Goal: Task Accomplishment & Management: Manage account settings

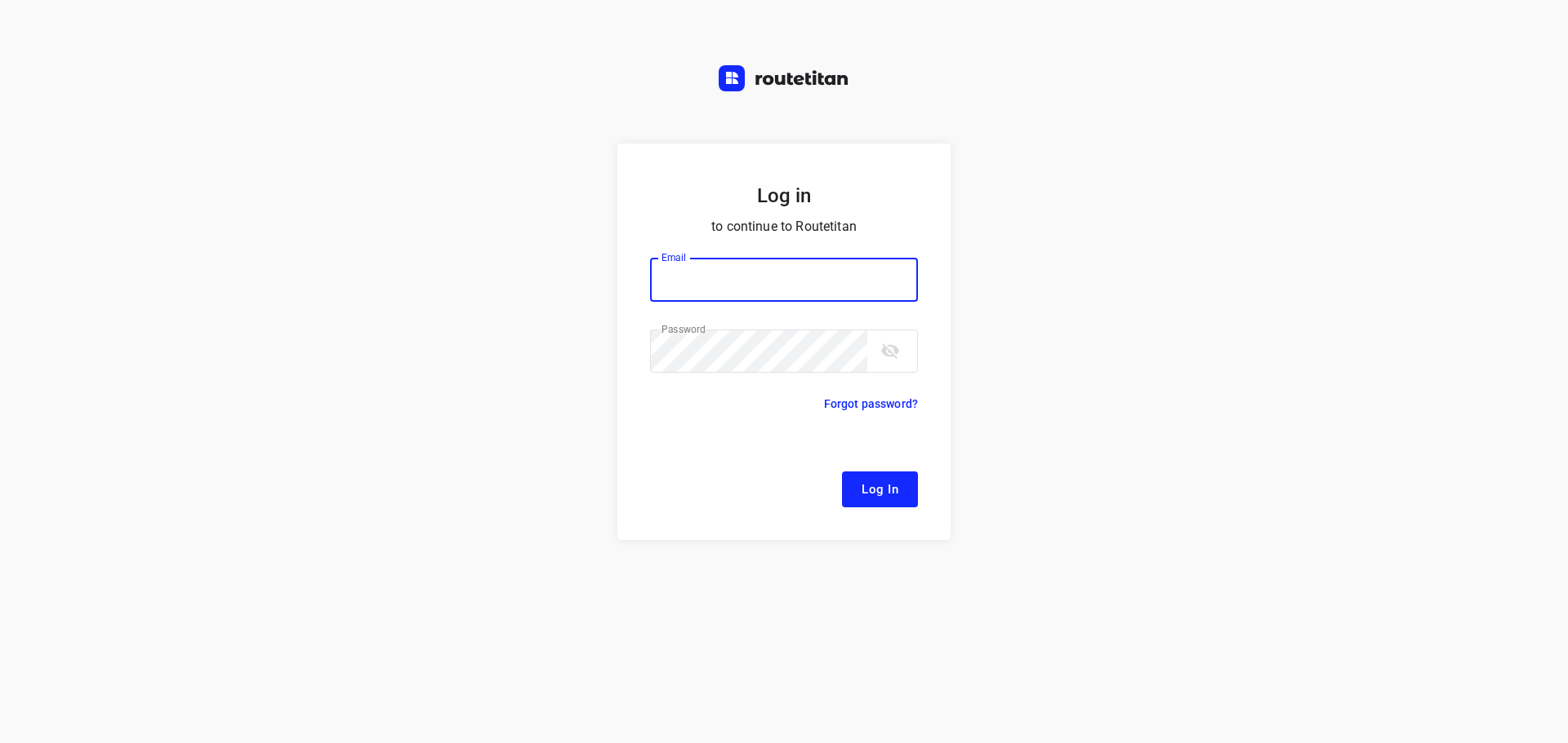
type input "[EMAIL_ADDRESS][DOMAIN_NAME]"
click at [851, 477] on button "Log In" at bounding box center [879, 490] width 75 height 36
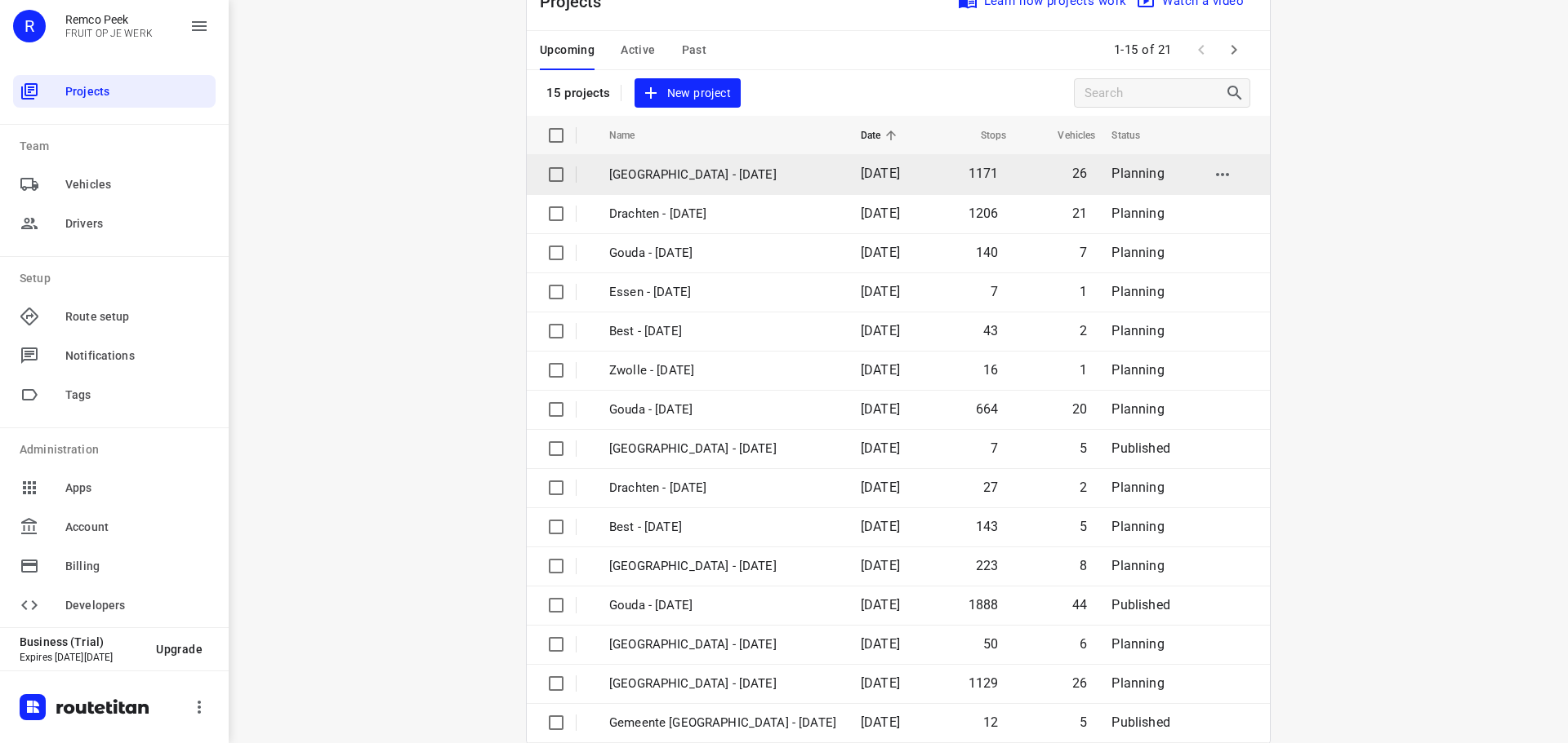
scroll to position [81, 0]
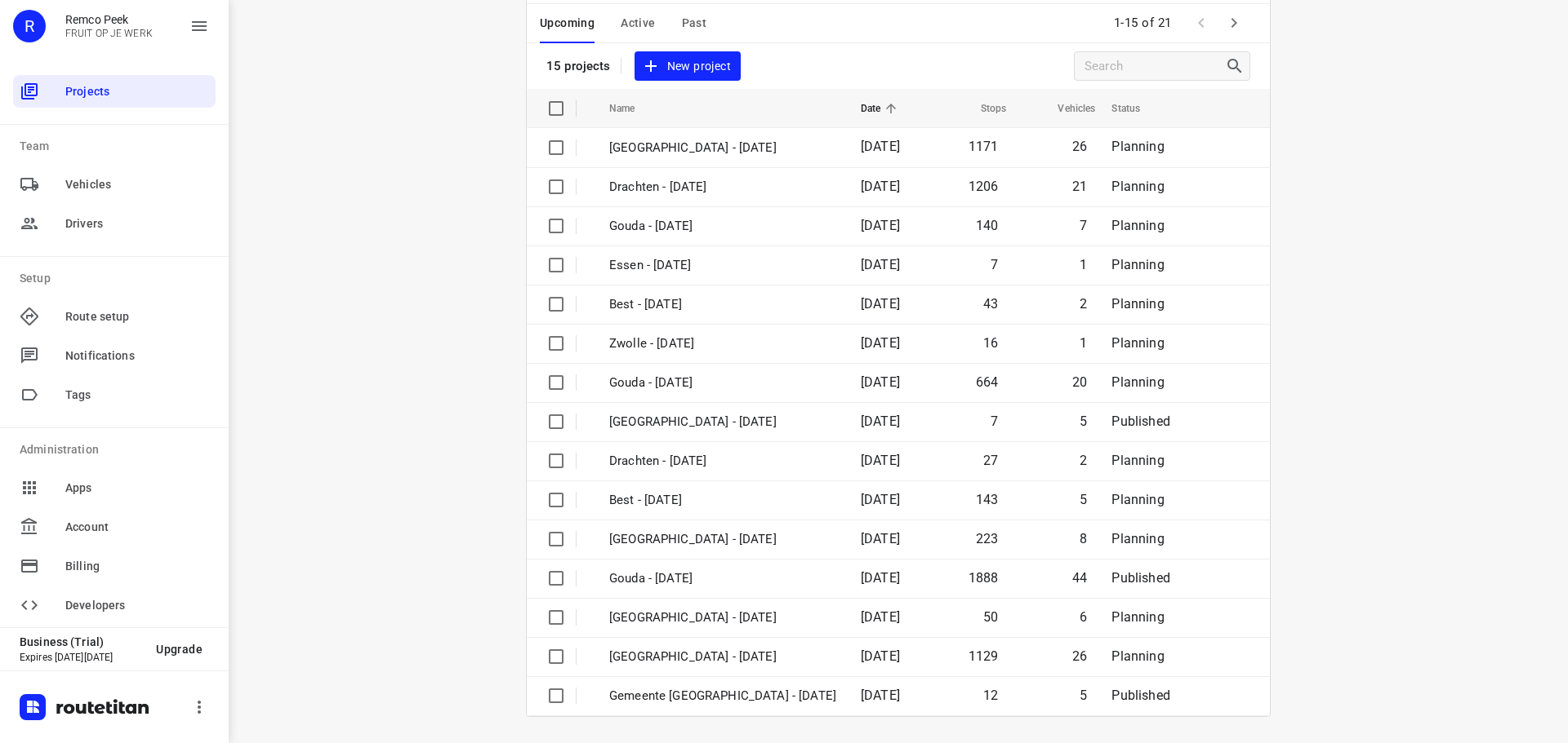
click at [681, 20] on span "Past" at bounding box center [694, 23] width 25 height 20
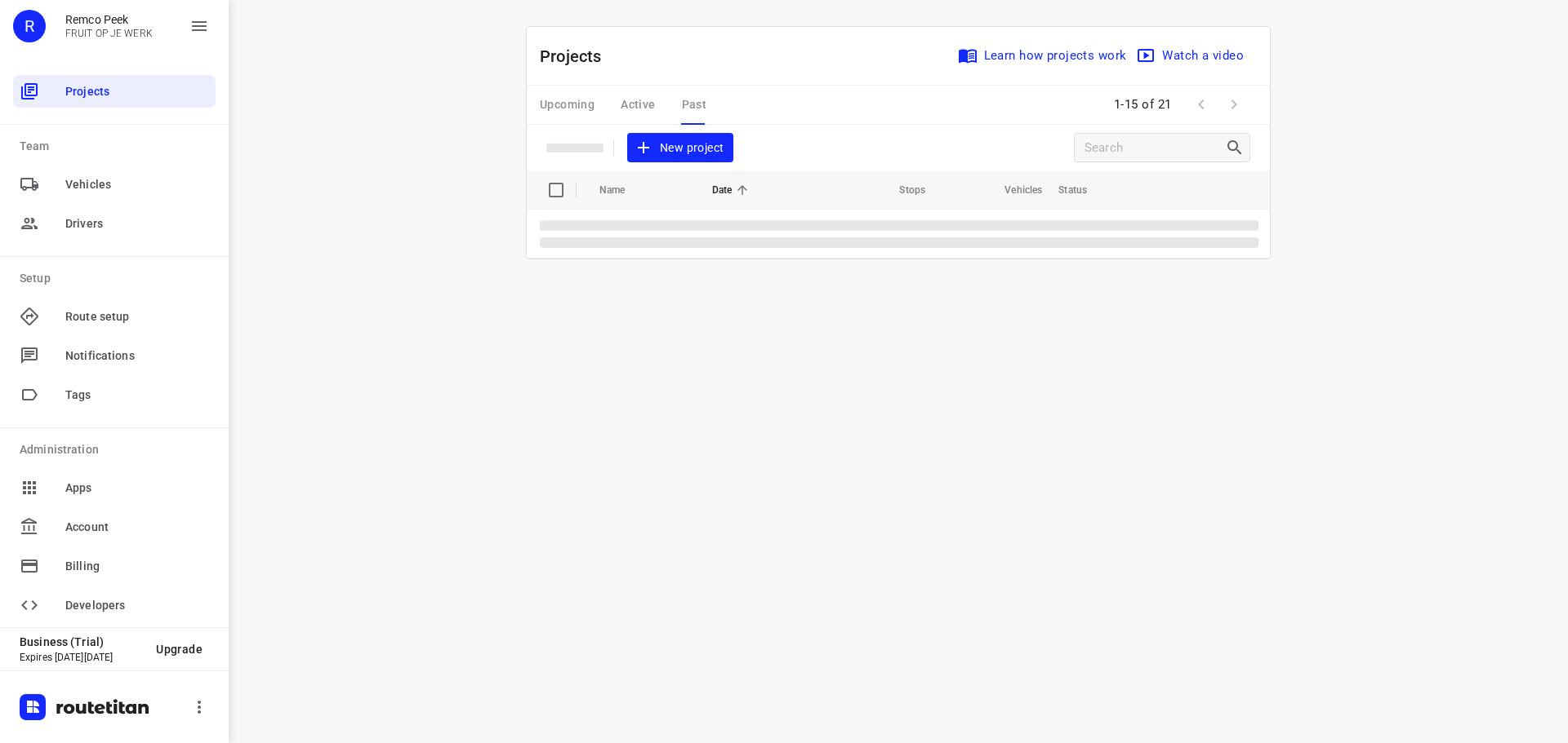
scroll to position [0, 0]
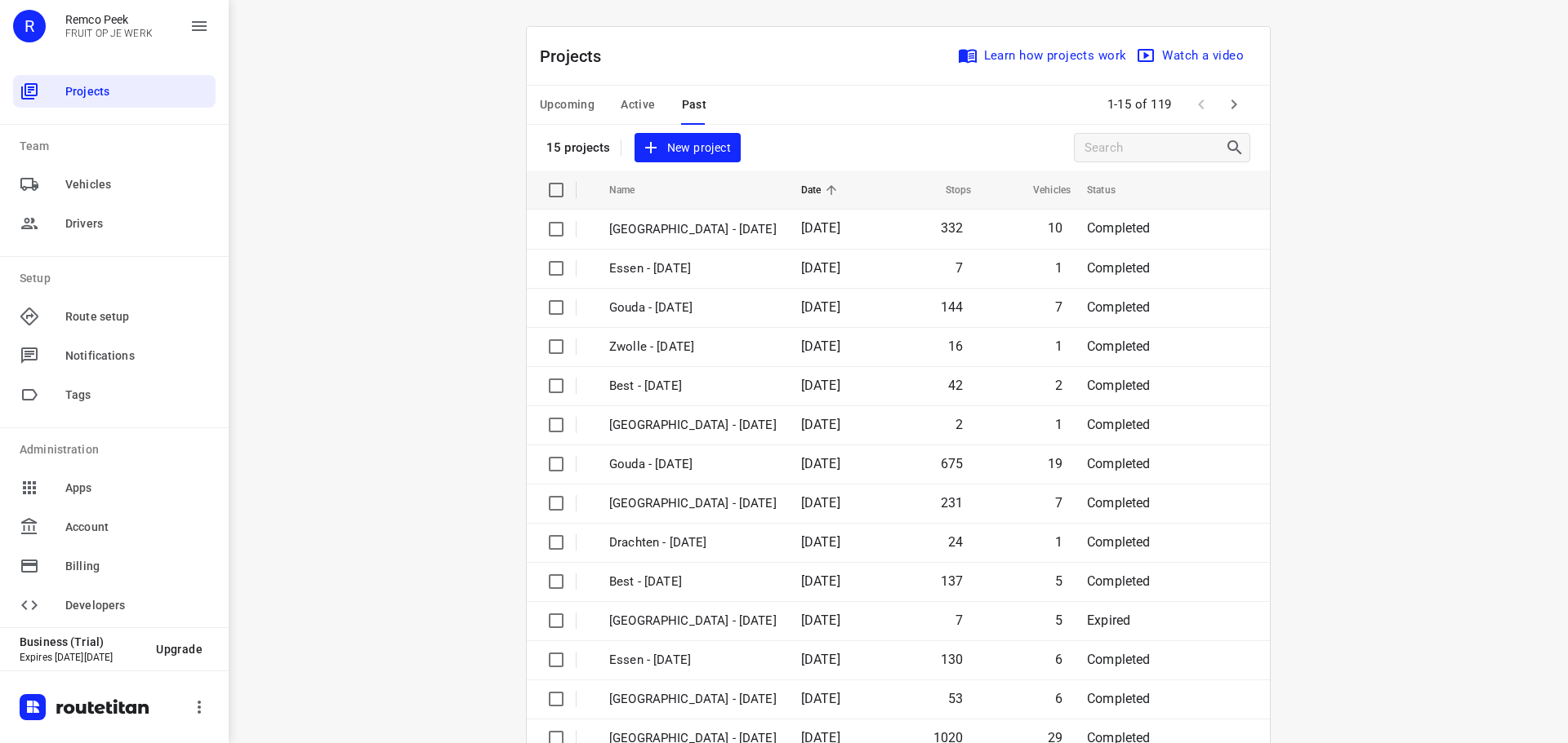
click at [637, 100] on span "Active" at bounding box center [637, 104] width 34 height 20
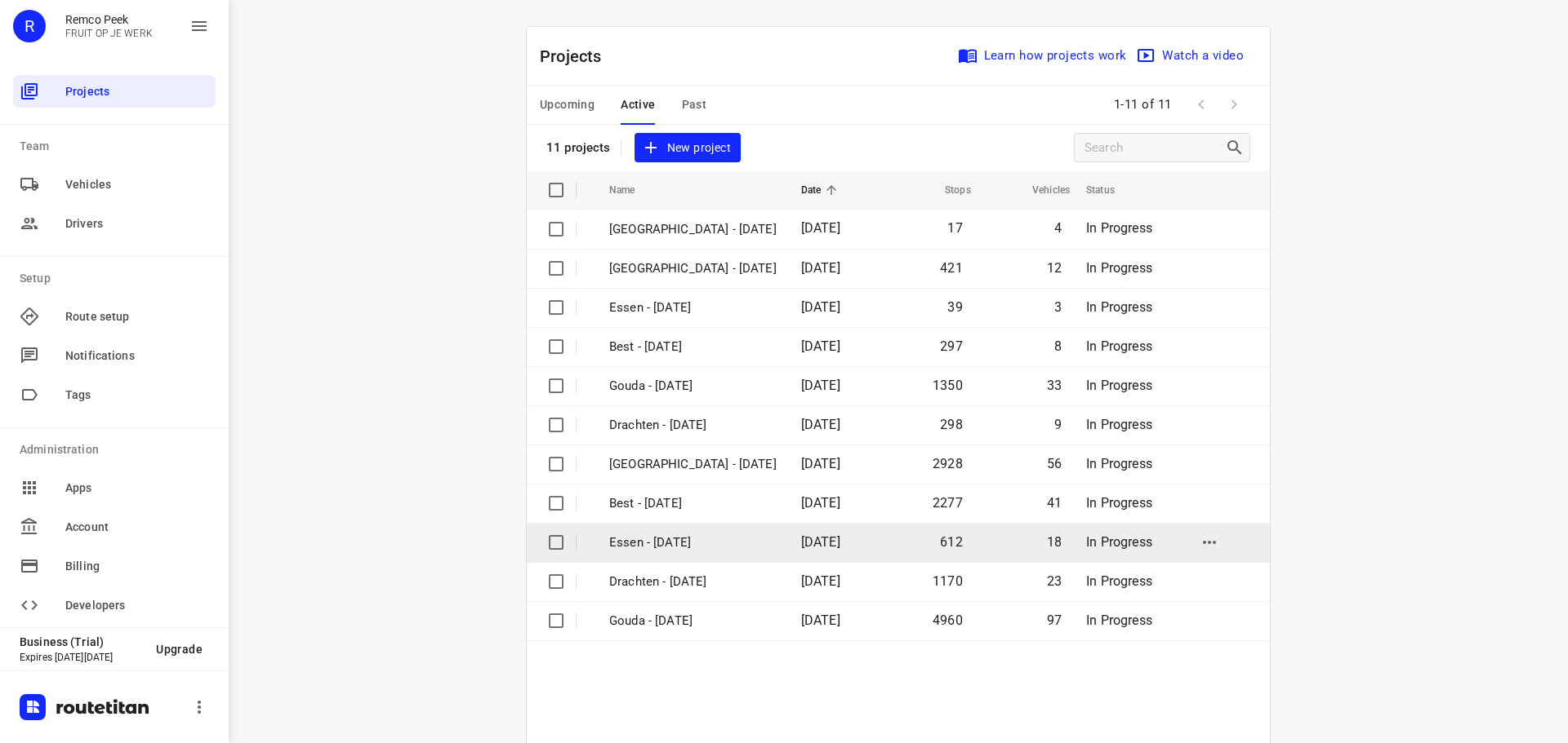
click at [655, 550] on p "Essen - [DATE]" at bounding box center [692, 543] width 167 height 19
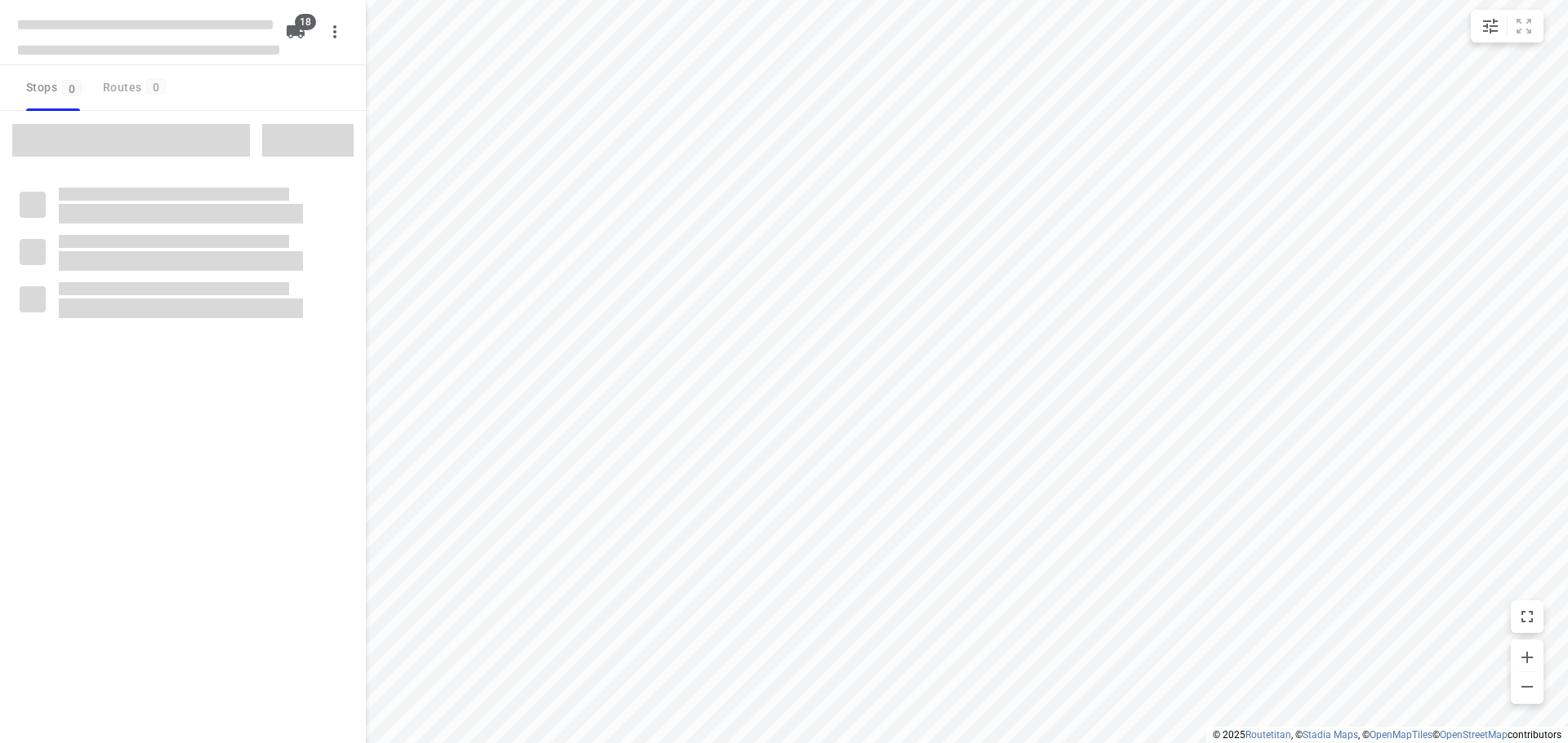
checkbox input "true"
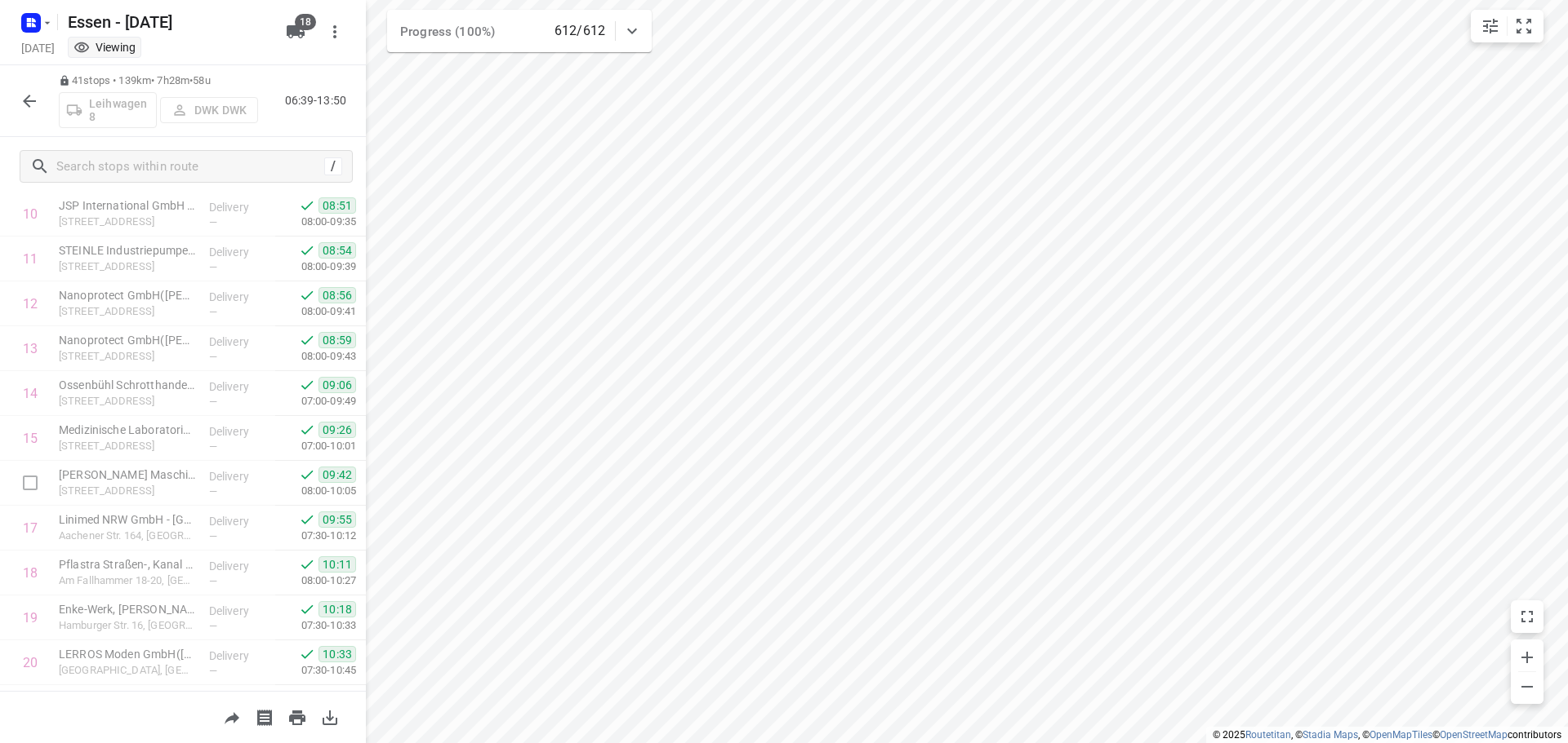
scroll to position [571, 0]
